Goal: Task Accomplishment & Management: Use online tool/utility

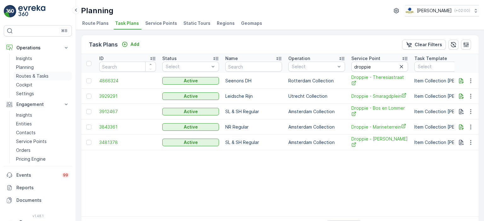
click at [31, 76] on p "Routes & Tasks" at bounding box center [32, 76] width 32 height 6
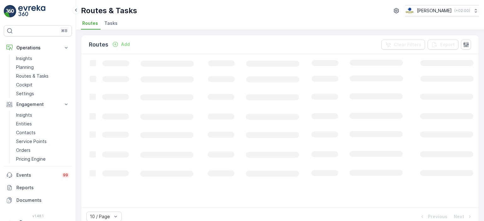
click at [110, 25] on span "Tasks" at bounding box center [110, 23] width 13 height 6
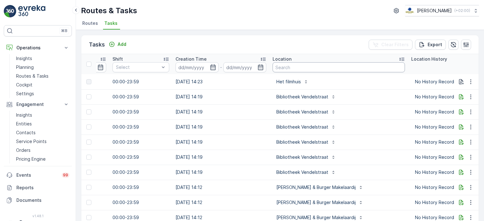
scroll to position [0, 444]
click at [290, 66] on input "text" at bounding box center [338, 67] width 132 height 10
type input "NOTK"
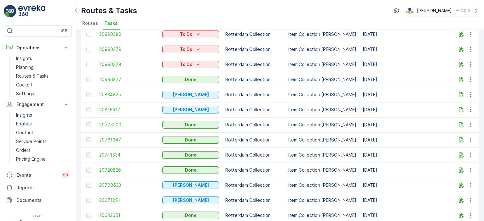
scroll to position [93, 0]
click at [111, 81] on span "20990377" at bounding box center [127, 80] width 57 height 6
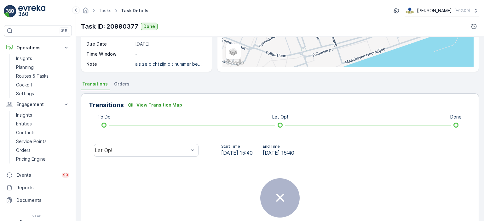
scroll to position [96, 0]
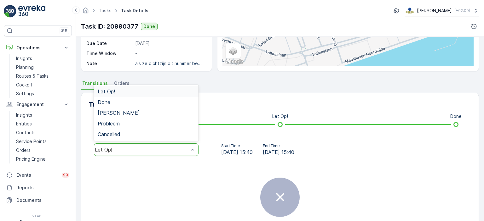
click at [179, 146] on div "Let Op!" at bounding box center [146, 150] width 105 height 13
click at [157, 104] on div "Done" at bounding box center [146, 103] width 97 height 6
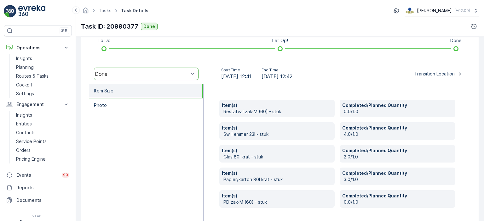
scroll to position [194, 0]
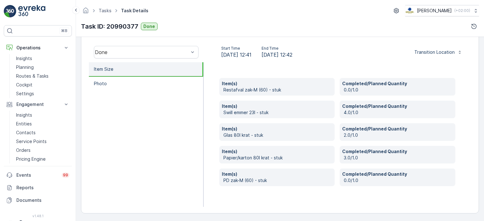
click at [23, 14] on img at bounding box center [31, 11] width 27 height 13
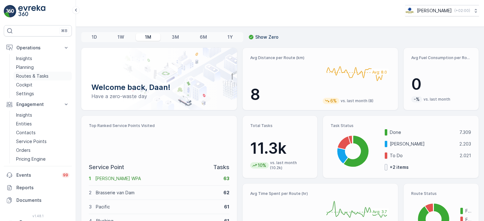
click at [27, 74] on p "Routes & Tasks" at bounding box center [32, 76] width 32 height 6
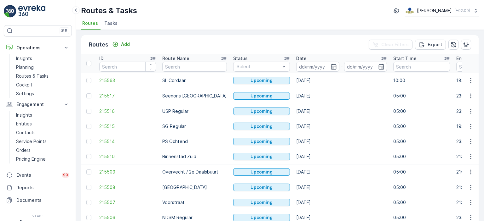
click at [107, 26] on span "Tasks" at bounding box center [110, 23] width 13 height 6
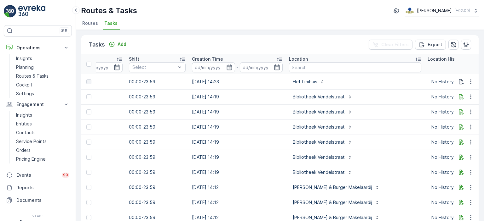
scroll to position [0, 442]
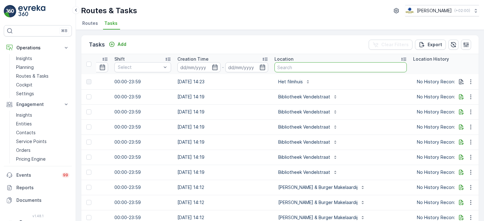
click at [303, 71] on input "text" at bounding box center [340, 67] width 132 height 10
type input "gewoon"
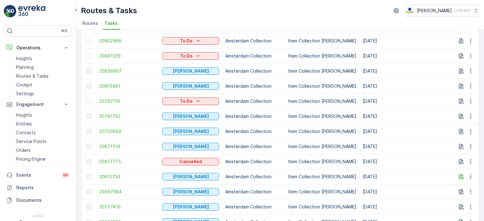
scroll to position [80, 0]
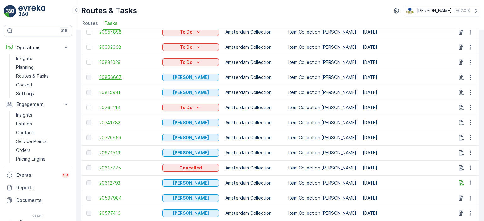
click at [112, 75] on span "20856607" at bounding box center [127, 77] width 57 height 6
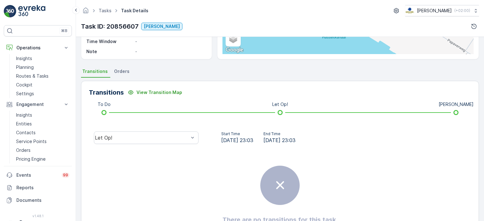
scroll to position [109, 0]
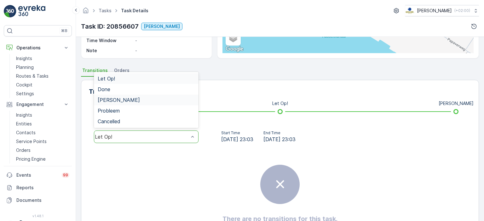
click at [180, 102] on div "[PERSON_NAME]" at bounding box center [146, 100] width 97 height 6
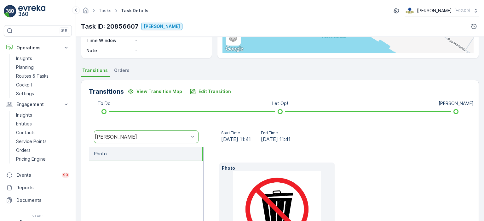
scroll to position [185, 0]
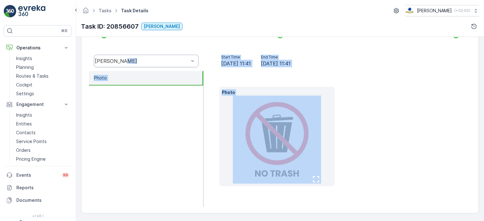
drag, startPoint x: 208, startPoint y: 136, endPoint x: 117, endPoint y: 34, distance: 136.5
click at [117, 34] on div "Tasks Task Details [PERSON_NAME] ( +02:00 ) Task ID: 20856607 Geen Afval Detail…" at bounding box center [280, 110] width 408 height 221
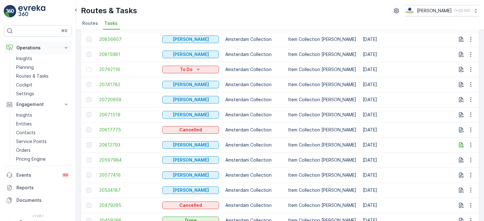
scroll to position [92, 0]
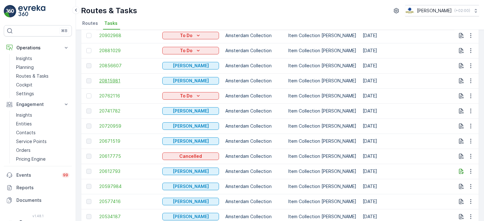
click at [111, 80] on span "20815981" at bounding box center [127, 81] width 57 height 6
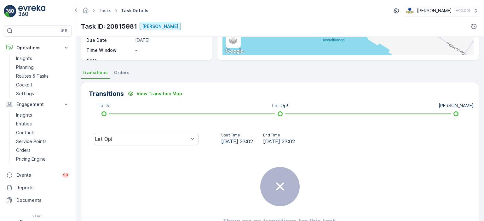
scroll to position [108, 0]
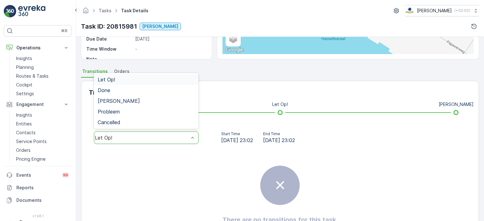
click at [196, 144] on div "Let Op!" at bounding box center [146, 138] width 105 height 13
click at [169, 99] on div "[PERSON_NAME]" at bounding box center [146, 101] width 97 height 6
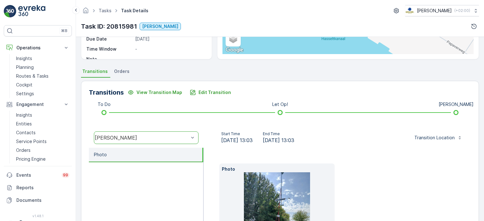
scroll to position [185, 0]
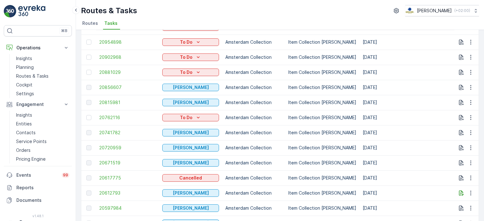
scroll to position [71, 0]
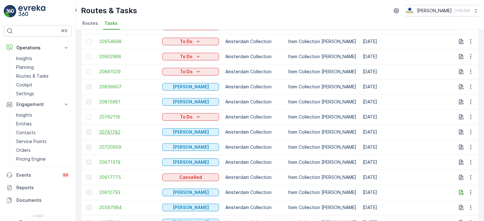
click at [115, 132] on span "20741782" at bounding box center [127, 132] width 57 height 6
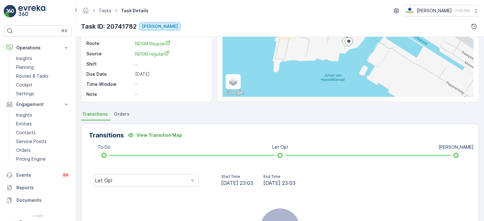
scroll to position [98, 0]
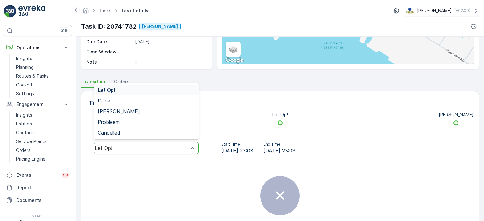
click at [190, 144] on div at bounding box center [192, 148] width 6 height 12
click at [178, 110] on div "[PERSON_NAME]" at bounding box center [146, 112] width 97 height 6
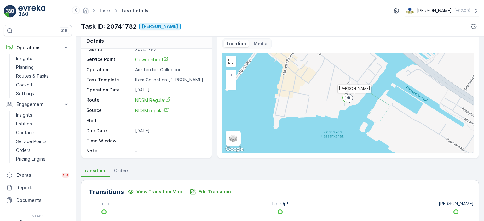
scroll to position [9, 0]
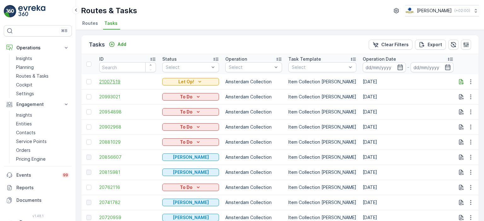
click at [111, 82] on span "21007519" at bounding box center [127, 82] width 57 height 6
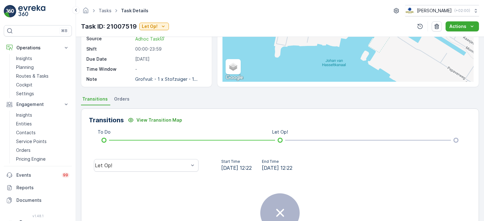
scroll to position [82, 0]
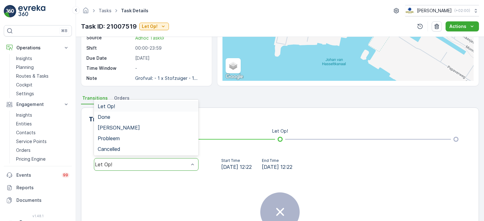
click at [194, 168] on div at bounding box center [192, 165] width 6 height 12
click at [229, 129] on div "Transitions View Transition Map To Do Let Op! 5 results available. Use Up and D…" at bounding box center [280, 192] width 398 height 168
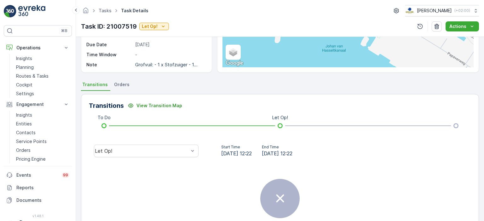
scroll to position [95, 0]
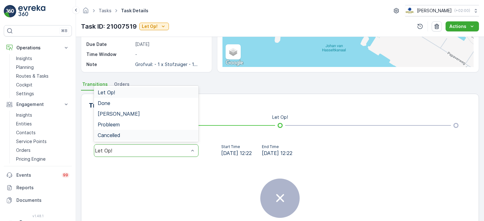
click at [227, 121] on div "To Do Let Op!" at bounding box center [280, 126] width 362 height 10
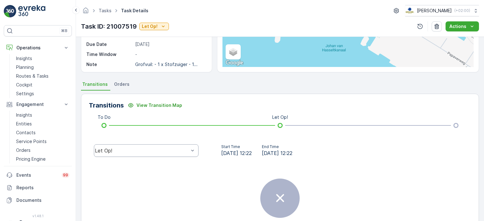
click at [32, 11] on img at bounding box center [31, 11] width 27 height 13
